Goal: Information Seeking & Learning: Find specific fact

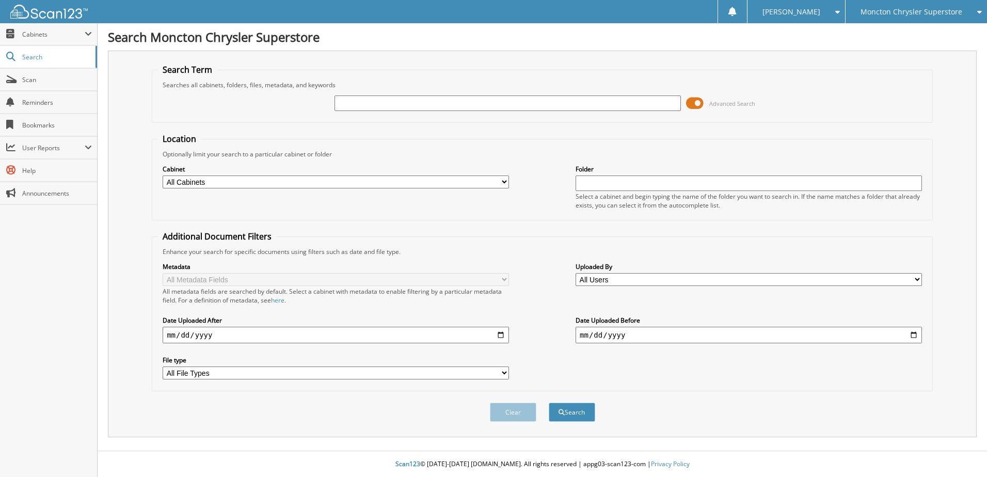
click at [343, 106] on input "text" at bounding box center [508, 103] width 347 height 15
type input "508665"
click at [549, 403] on button "Search" at bounding box center [572, 412] width 46 height 19
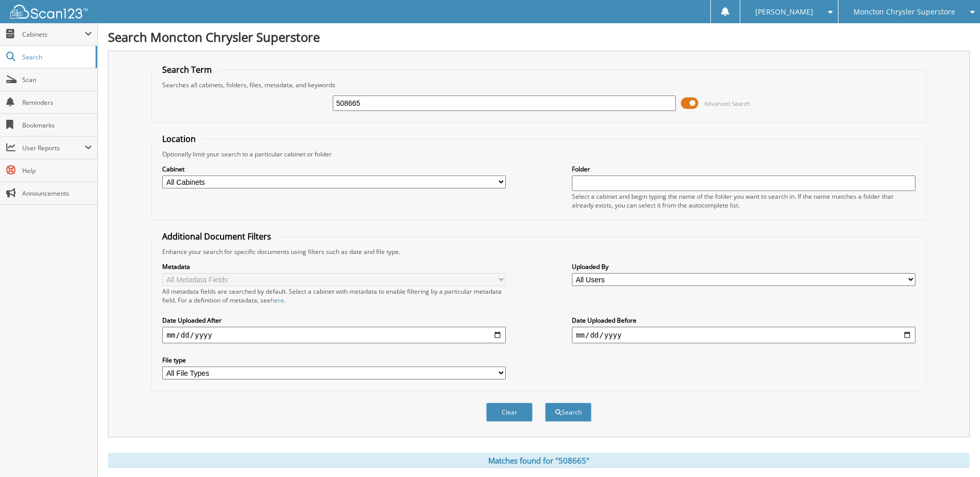
click at [688, 104] on span at bounding box center [690, 103] width 18 height 15
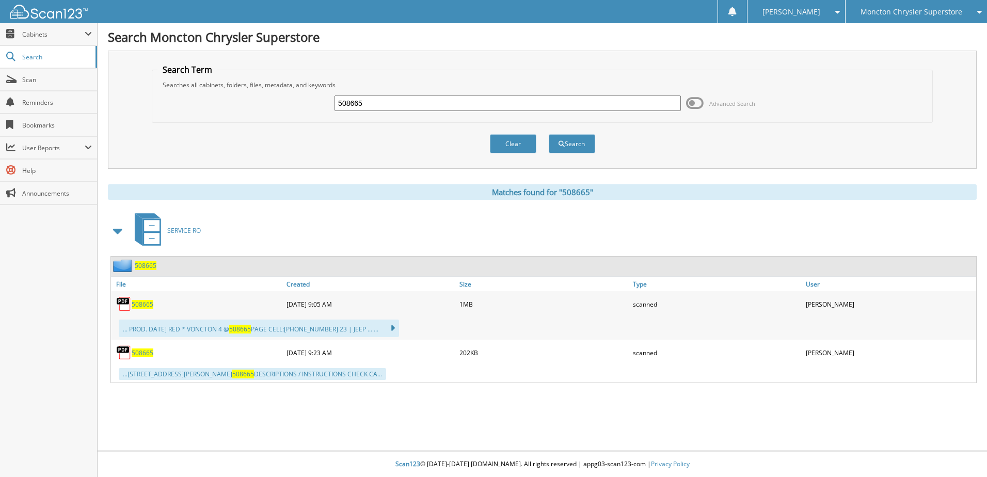
click at [142, 305] on span "508665" at bounding box center [143, 304] width 22 height 9
